Goal: Entertainment & Leisure: Consume media (video, audio)

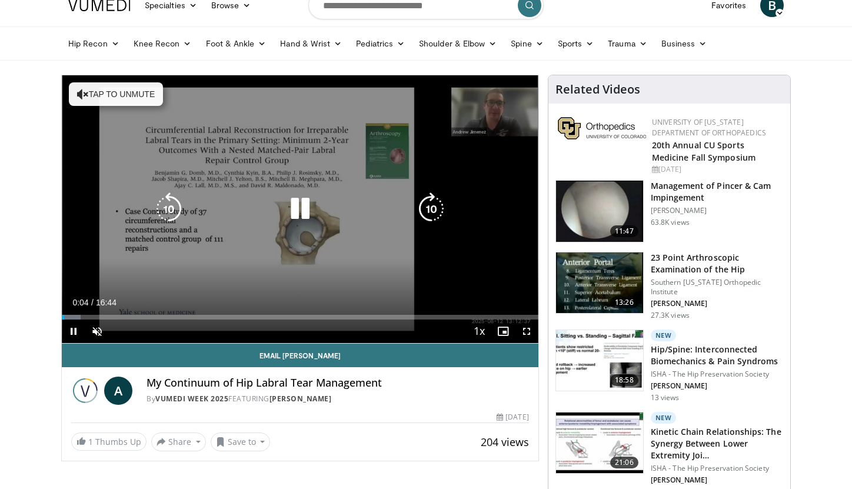
scroll to position [45, 0]
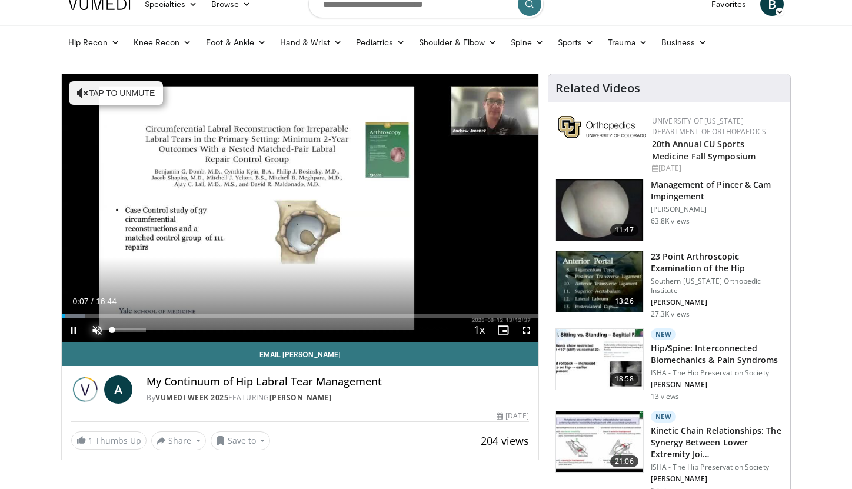
click at [94, 333] on span "Video Player" at bounding box center [97, 330] width 24 height 24
click at [526, 335] on span "Video Player" at bounding box center [527, 330] width 24 height 24
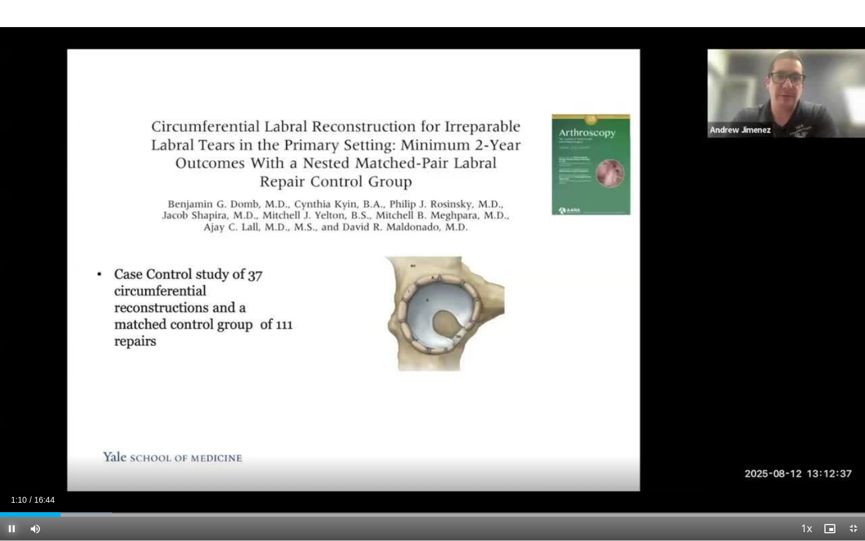
click at [2, 488] on span "Video Player" at bounding box center [12, 528] width 24 height 24
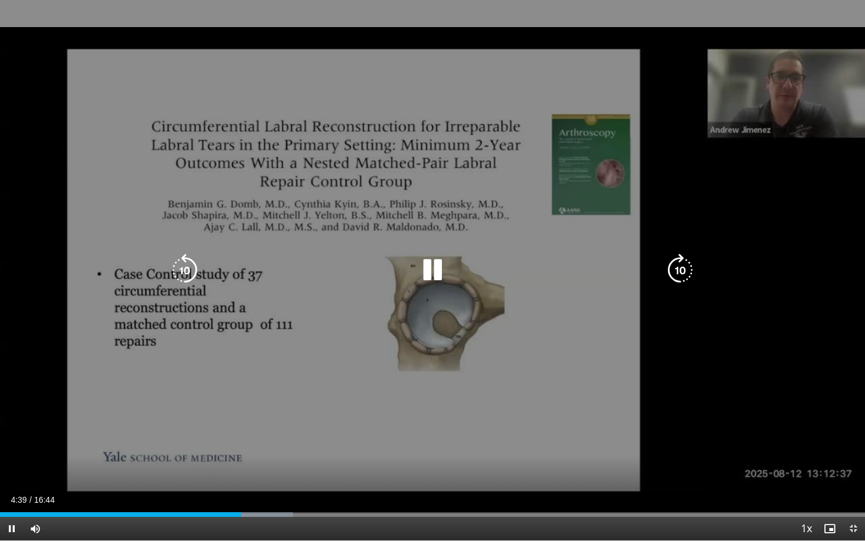
click at [433, 263] on icon "Video Player" at bounding box center [432, 269] width 33 height 33
click at [428, 266] on icon "Video Player" at bounding box center [432, 269] width 33 height 33
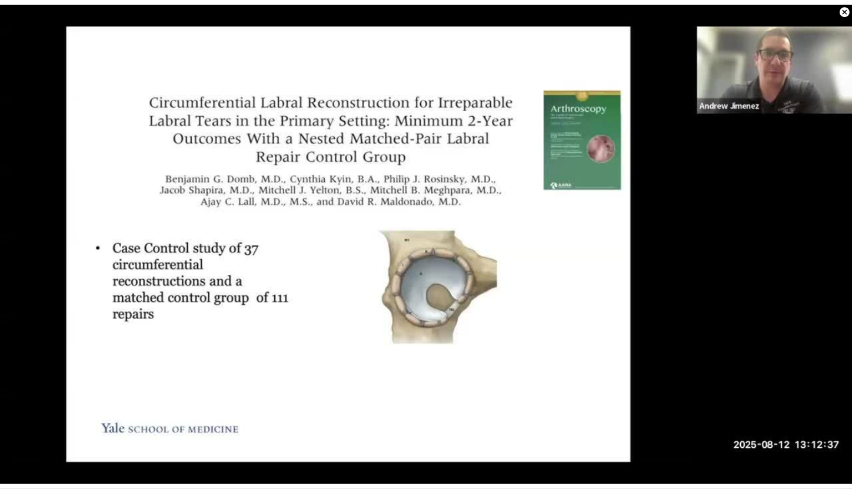
scroll to position [0, 0]
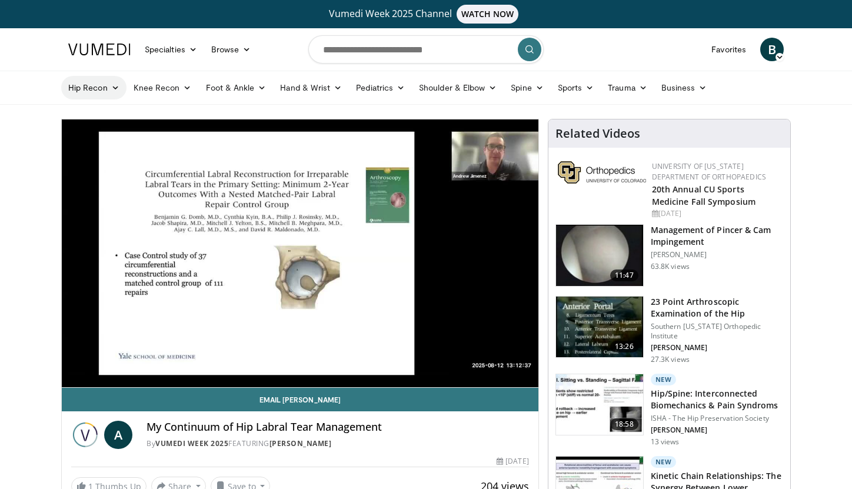
click at [112, 91] on icon at bounding box center [115, 88] width 8 height 8
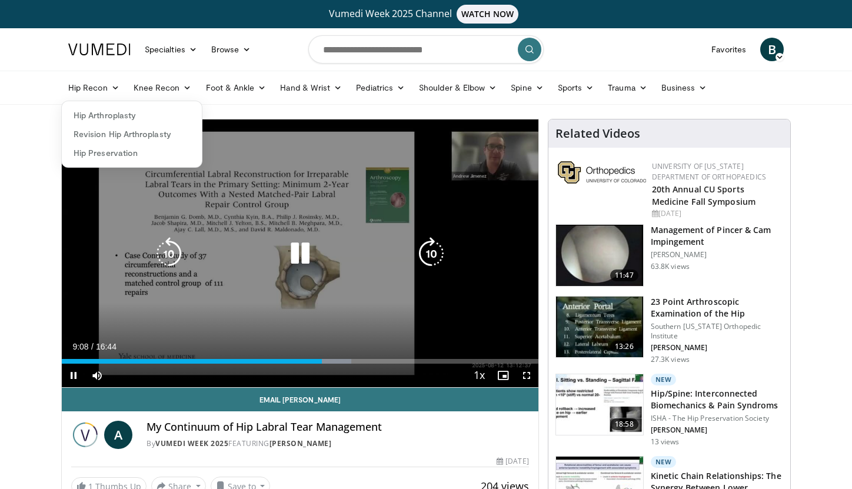
click at [298, 250] on icon "Video Player" at bounding box center [299, 253] width 33 height 33
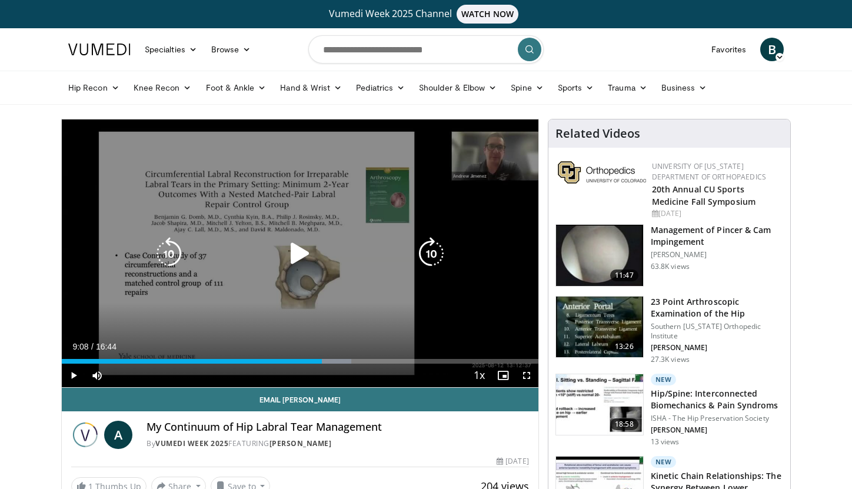
click at [299, 259] on icon "Video Player" at bounding box center [299, 253] width 33 height 33
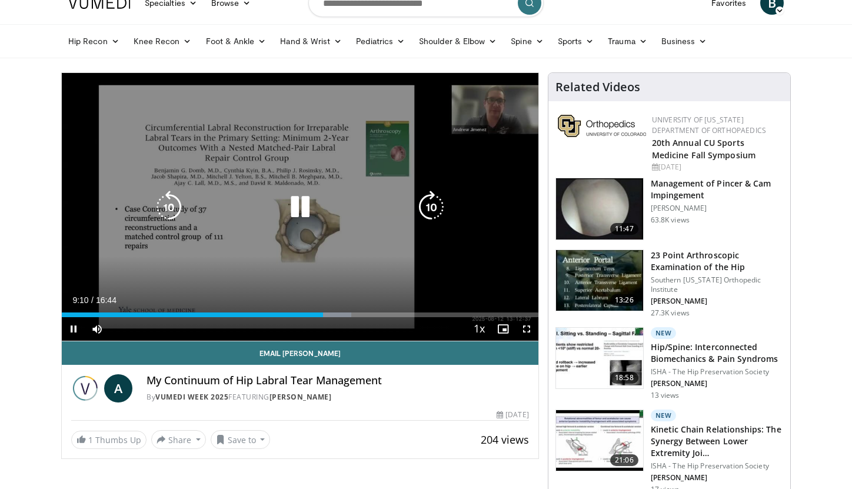
scroll to position [45, 0]
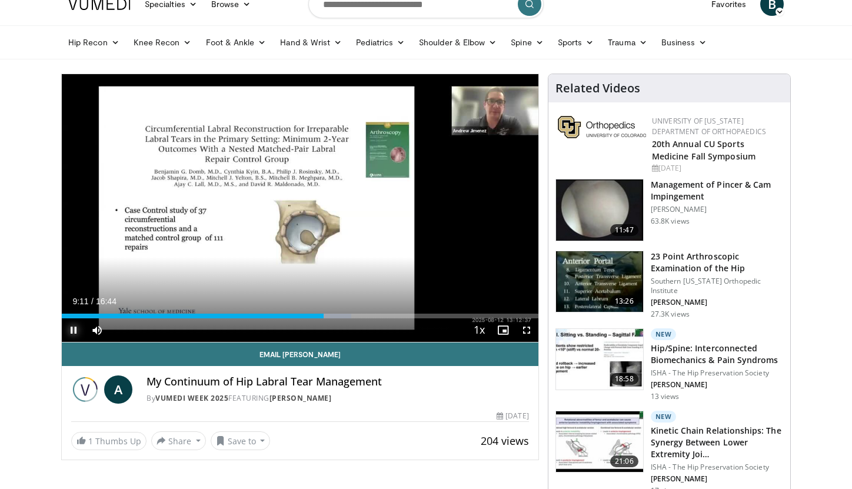
click at [76, 332] on span "Video Player" at bounding box center [74, 330] width 24 height 24
